Goal: Find specific page/section: Find specific page/section

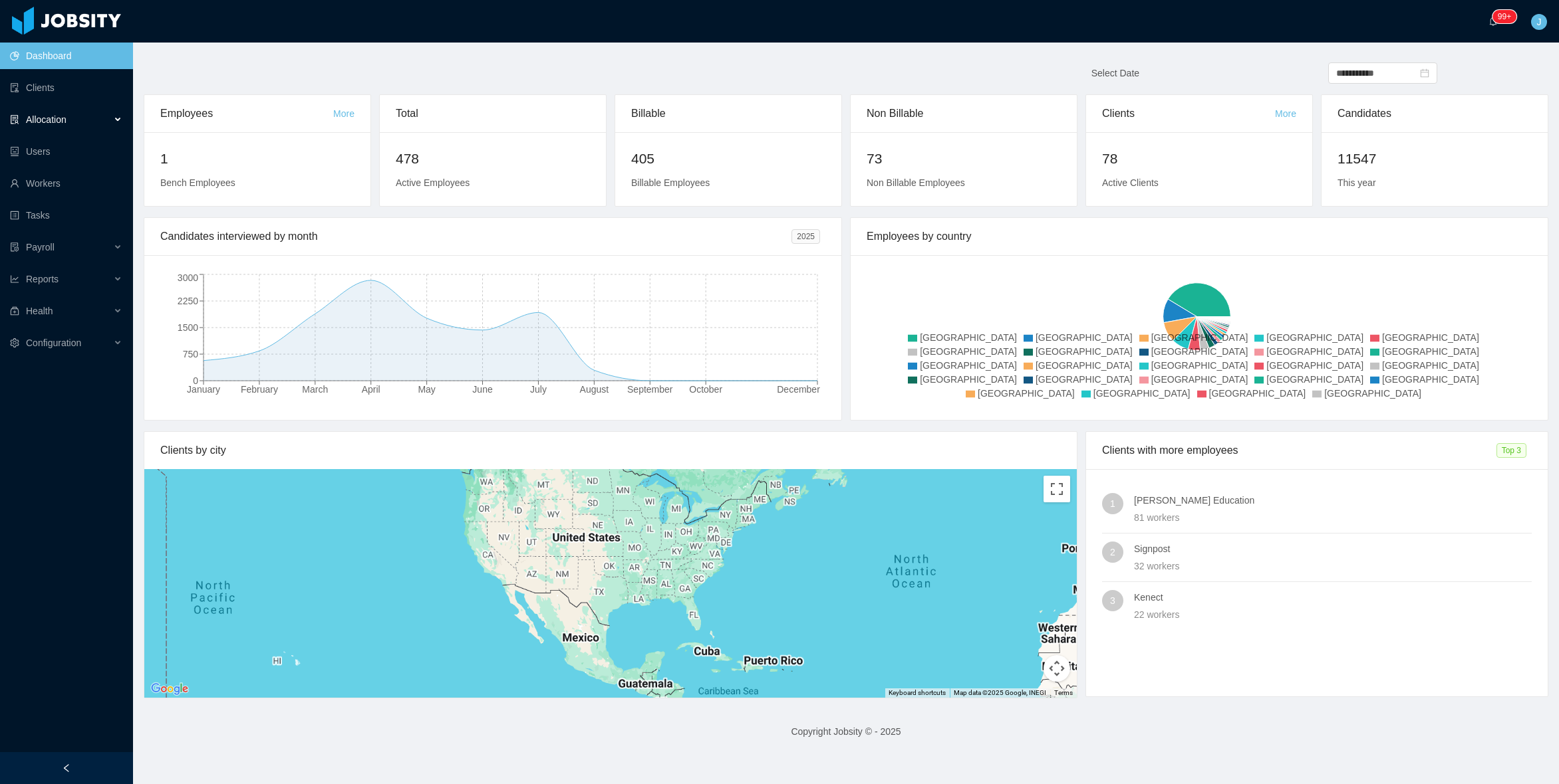
click at [30, 123] on span "Allocation" at bounding box center [46, 120] width 40 height 11
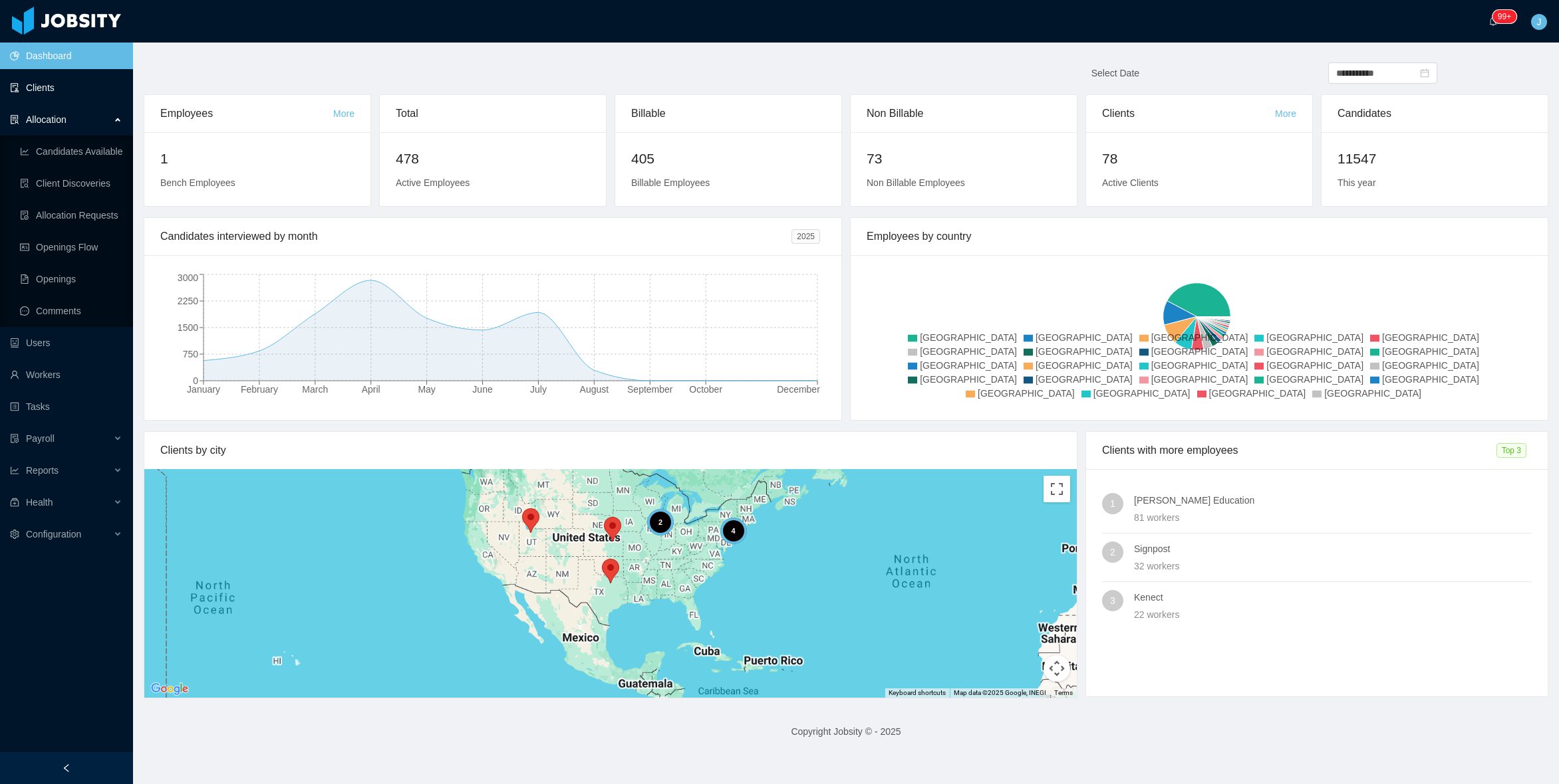
click at [48, 87] on link "Clients" at bounding box center [66, 87] width 112 height 27
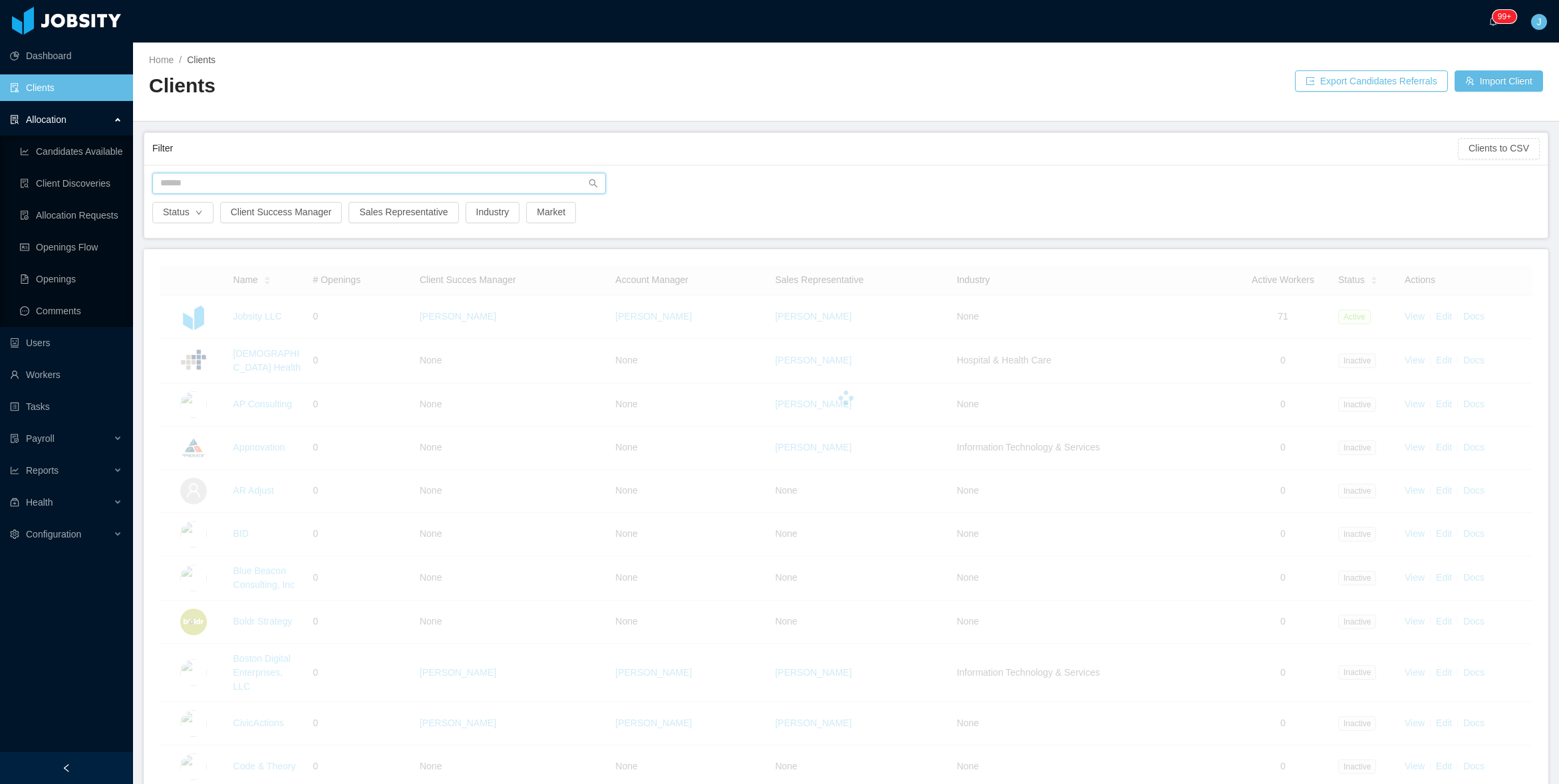
click at [350, 179] on input "text" at bounding box center [379, 184] width 453 height 21
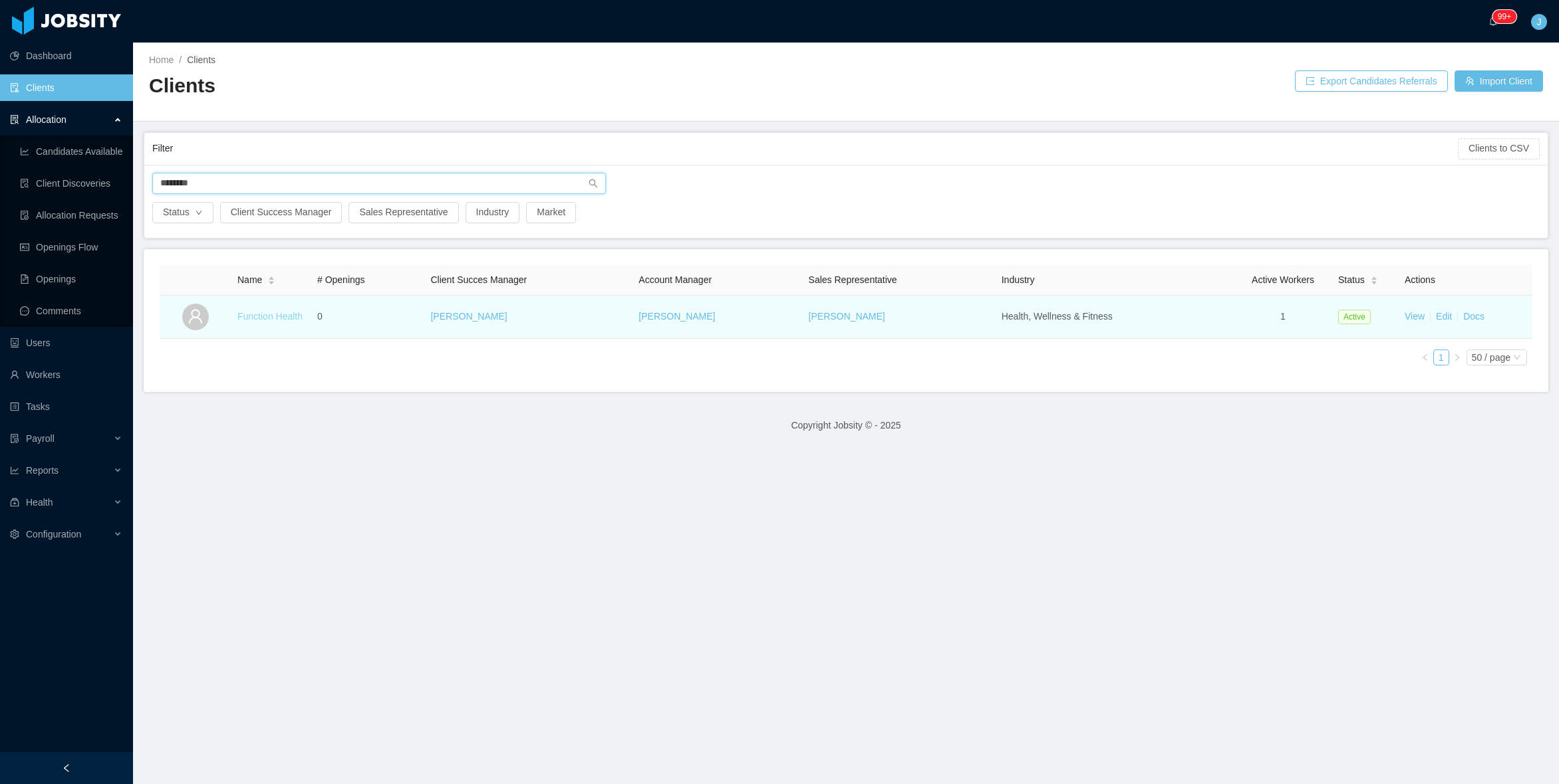
type input "********"
click at [275, 320] on link "Function Health" at bounding box center [270, 317] width 65 height 11
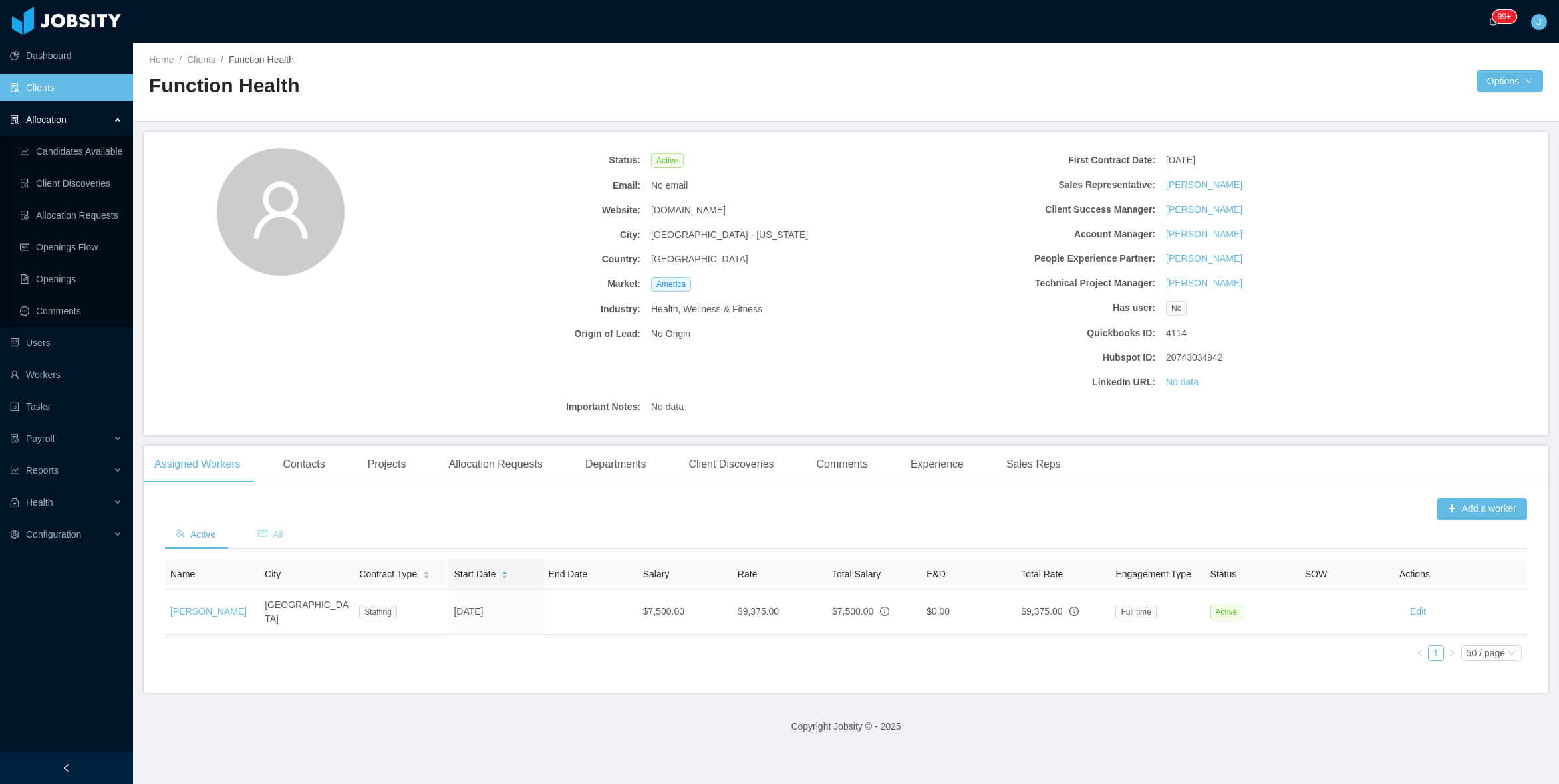
click at [268, 528] on div "All" at bounding box center [270, 535] width 46 height 30
